Goal: Information Seeking & Learning: Find specific fact

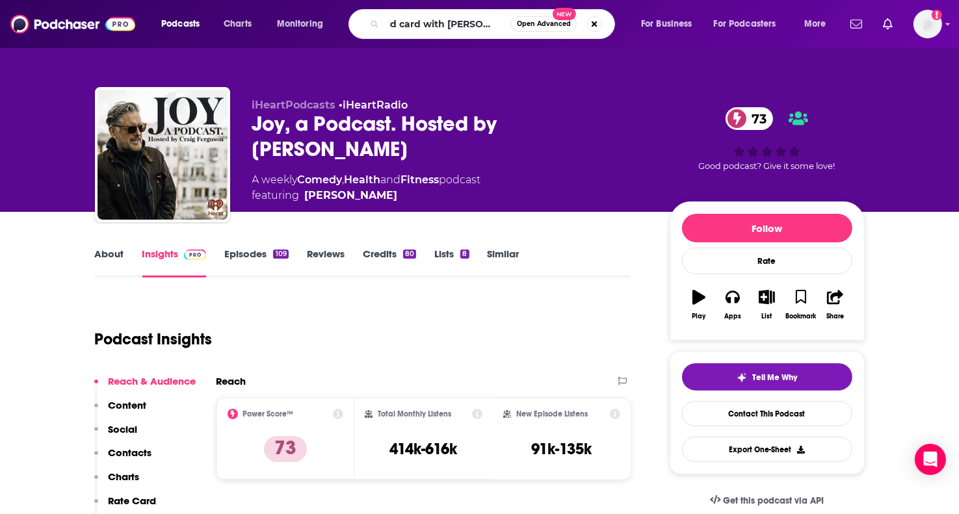
type input "wild card with [PERSON_NAME]"
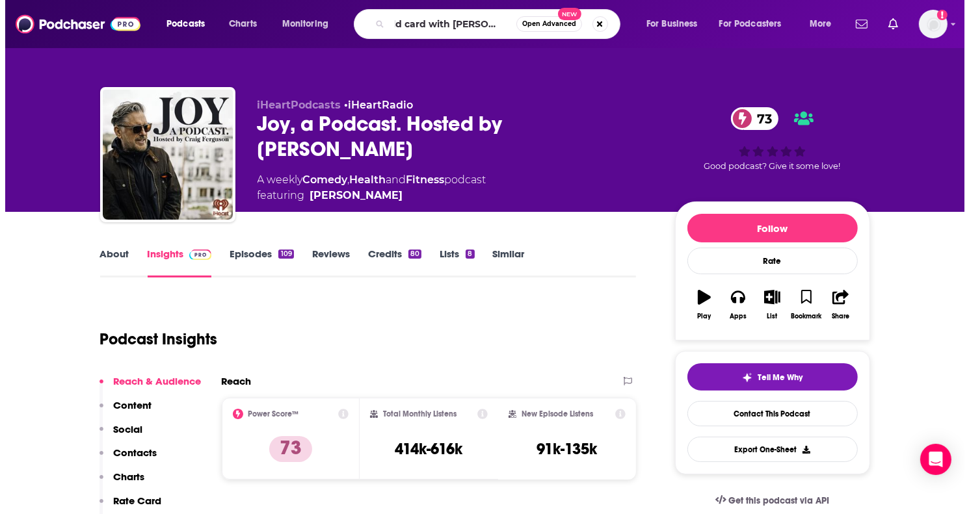
scroll to position [0, 20]
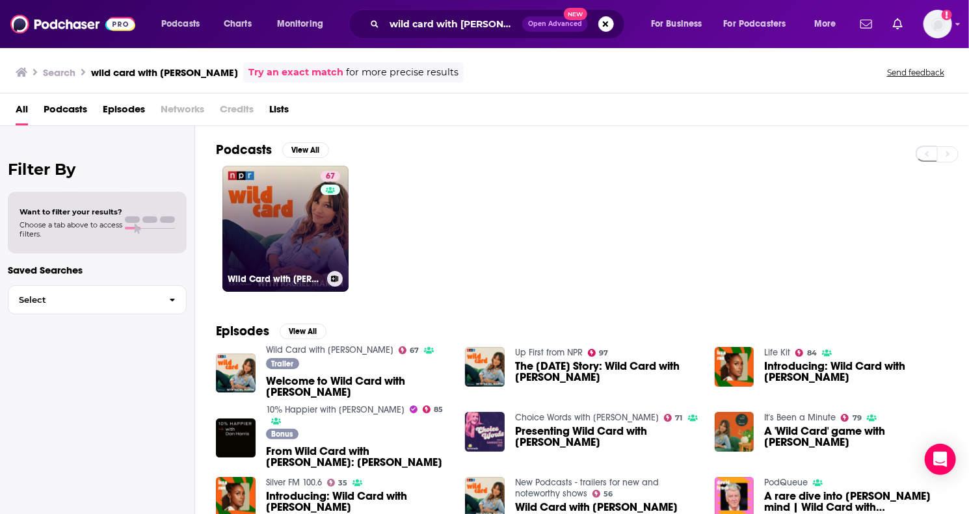
click at [278, 214] on link "67 Wild Card with [PERSON_NAME]" at bounding box center [285, 229] width 126 height 126
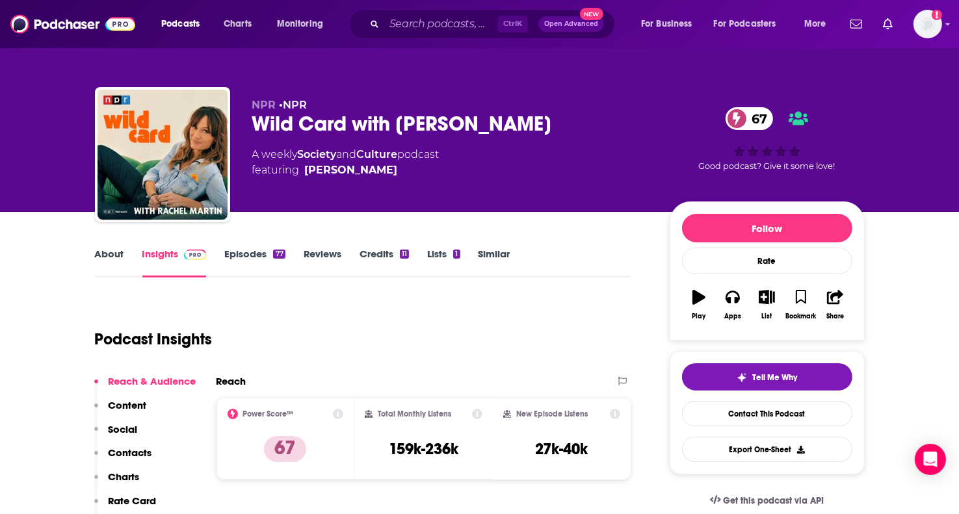
drag, startPoint x: 414, startPoint y: 10, endPoint x: 403, endPoint y: 27, distance: 20.4
click at [403, 27] on div "Ctrl K Open Advanced New" at bounding box center [482, 24] width 267 height 30
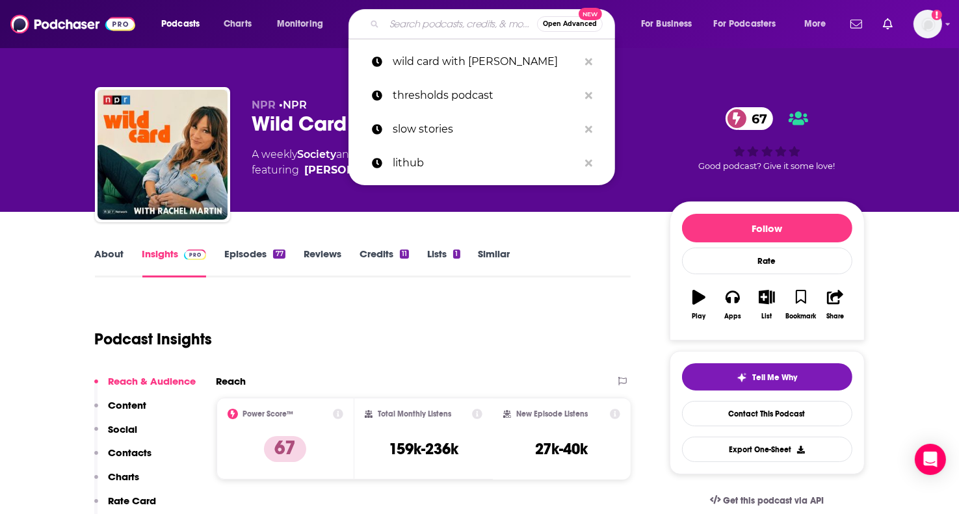
click at [403, 27] on input "Search podcasts, credits, & more..." at bounding box center [460, 24] width 153 height 21
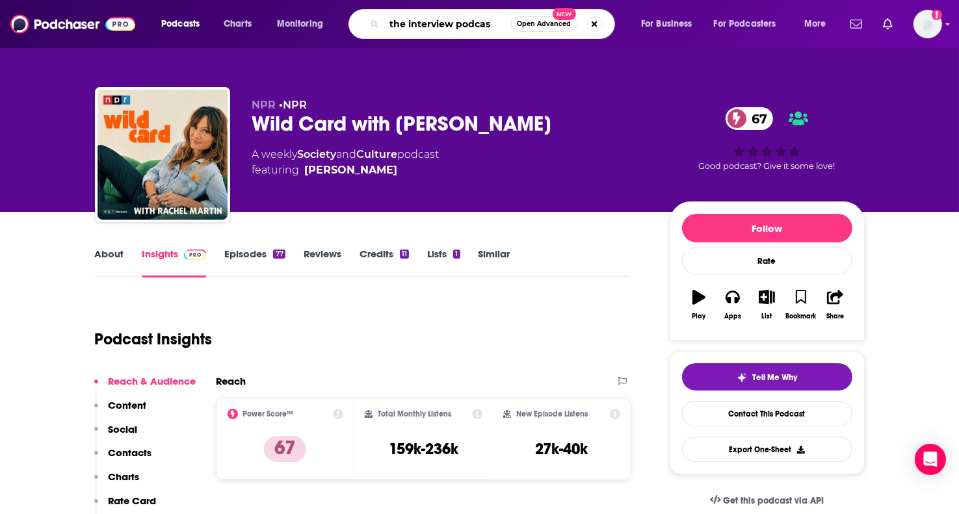
type input "the interview podcast"
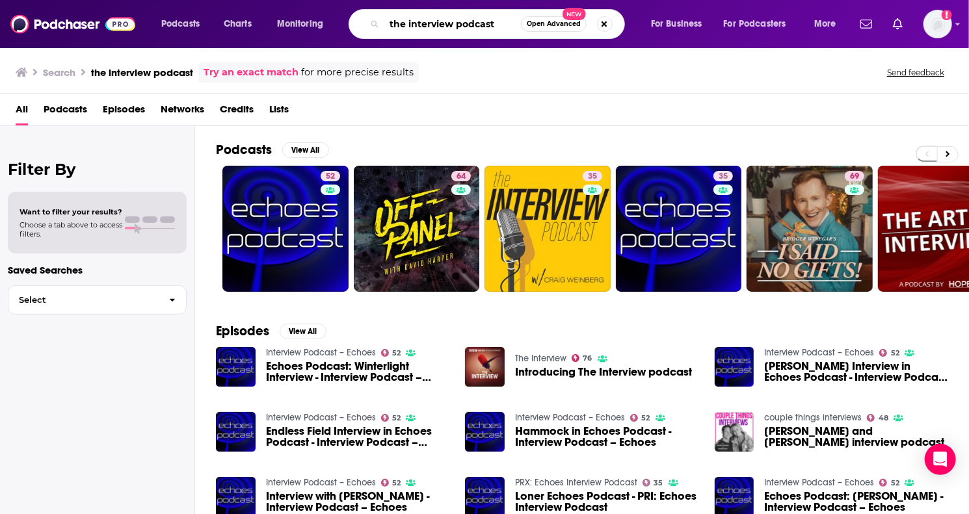
click at [507, 25] on input "the interview podcast" at bounding box center [452, 24] width 137 height 21
drag, startPoint x: 503, startPoint y: 25, endPoint x: 367, endPoint y: 19, distance: 136.1
click at [367, 19] on div "the interview podcast Open Advanced New" at bounding box center [487, 24] width 276 height 30
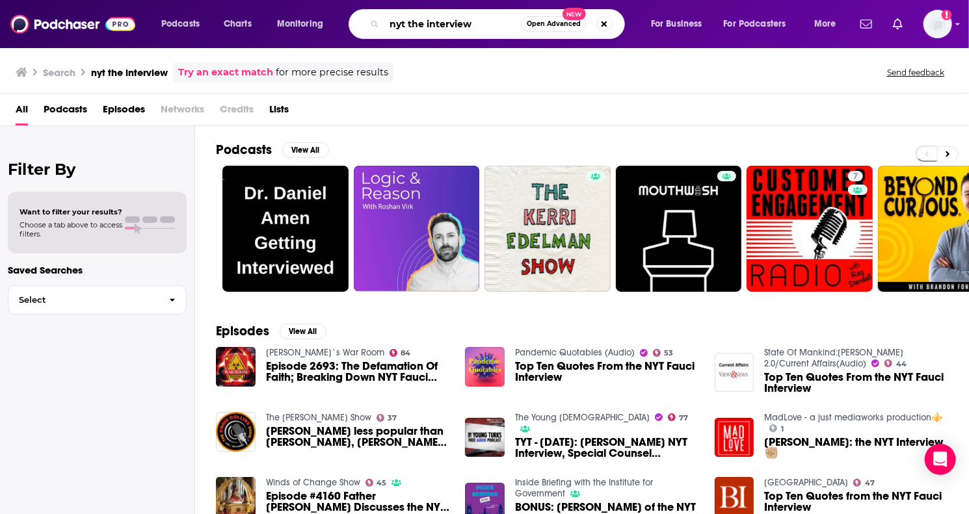
drag, startPoint x: 403, startPoint y: 32, endPoint x: 408, endPoint y: 27, distance: 7.4
click at [408, 27] on input "nyt the interview" at bounding box center [452, 24] width 137 height 21
drag, startPoint x: 407, startPoint y: 25, endPoint x: 360, endPoint y: 19, distance: 47.9
click at [360, 19] on div "nyt the interview Open Advanced New" at bounding box center [487, 24] width 276 height 30
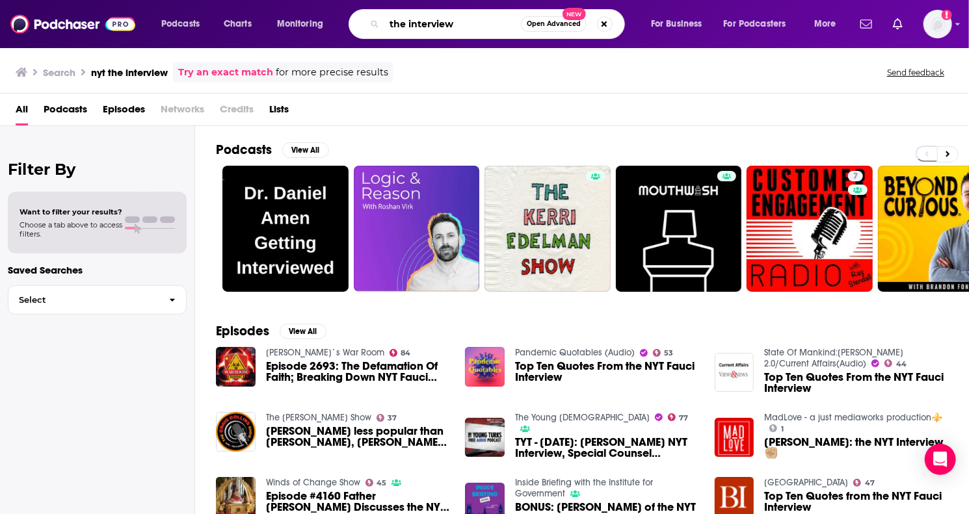
click at [456, 21] on input "the interview" at bounding box center [452, 24] width 137 height 21
type input "the interview [US_STATE] times"
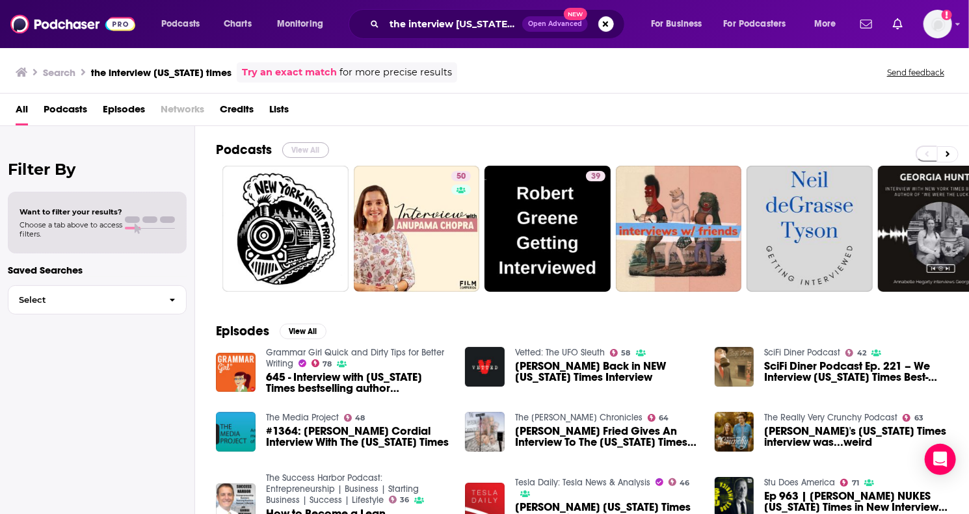
click at [313, 148] on button "View All" at bounding box center [305, 150] width 47 height 16
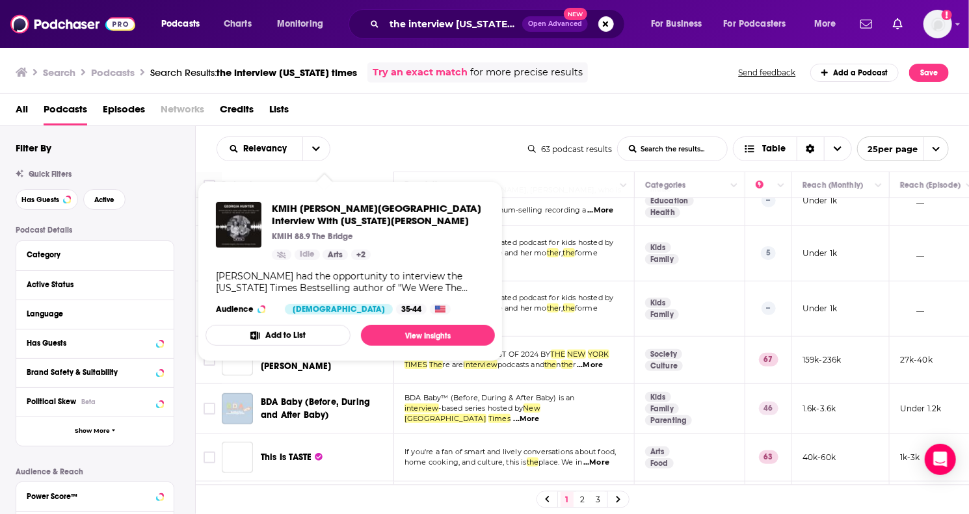
scroll to position [427, 0]
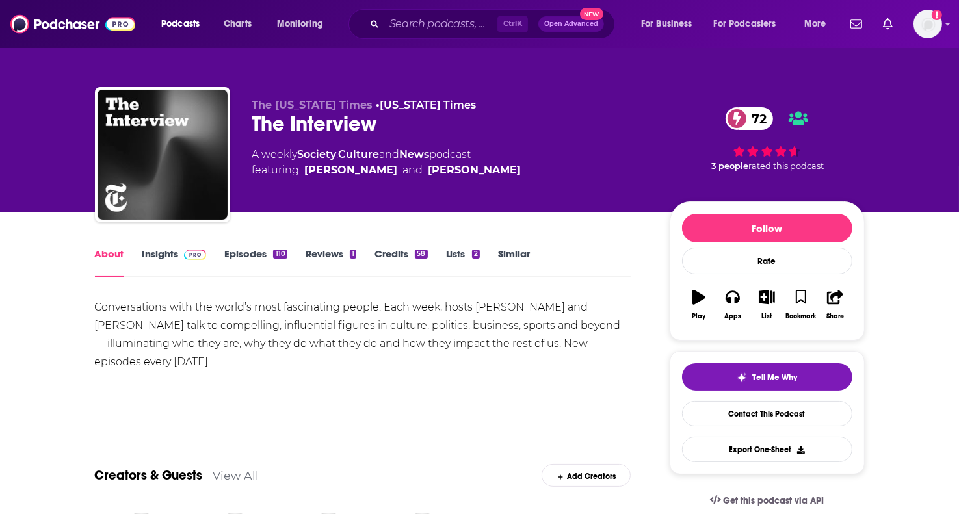
click at [160, 252] on link "Insights" at bounding box center [174, 263] width 64 height 30
